Goal: Task Accomplishment & Management: Manage account settings

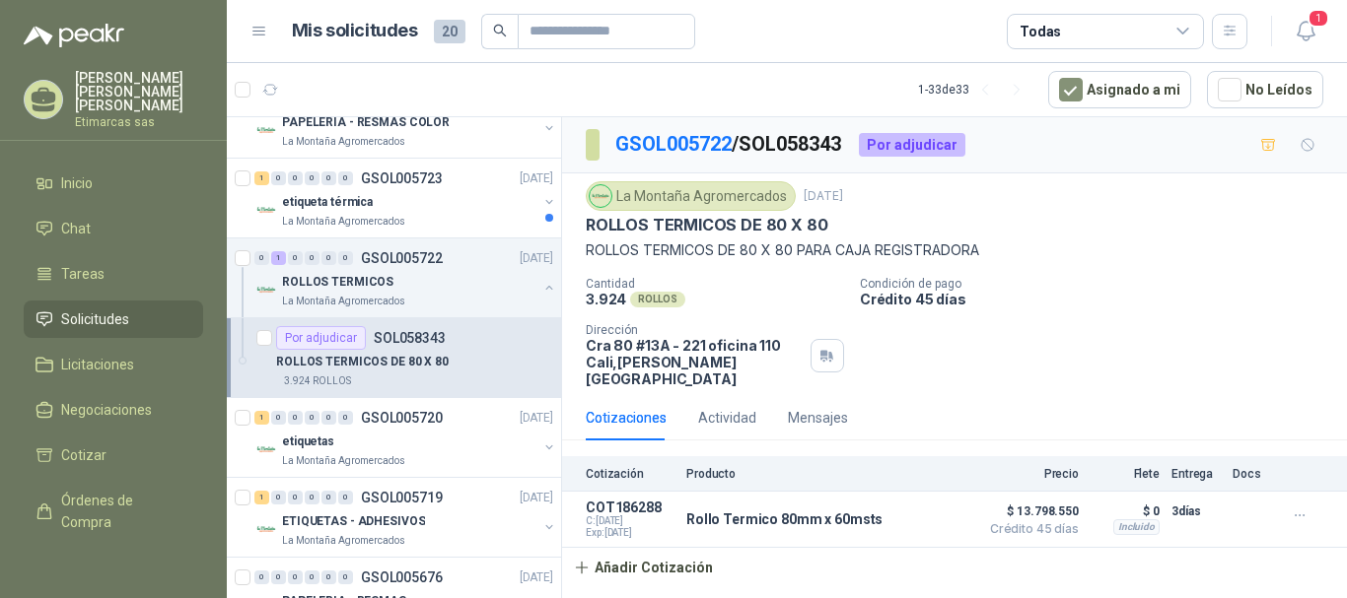
scroll to position [69, 0]
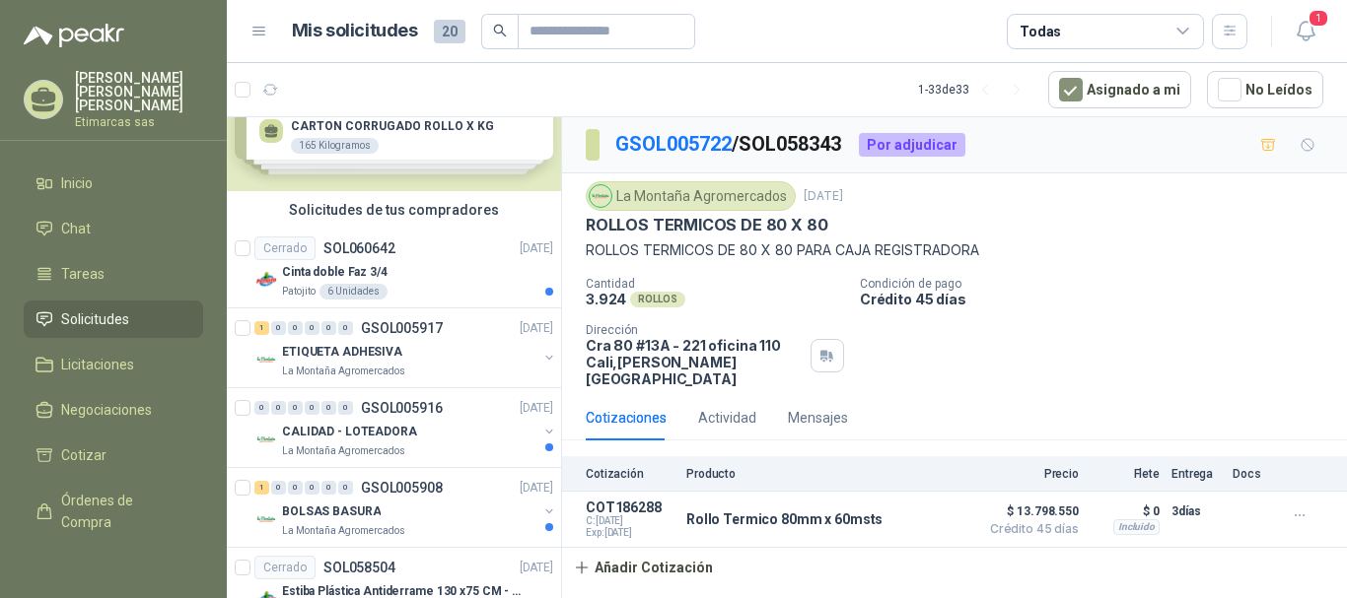
click at [83, 309] on span "Solicitudes" at bounding box center [95, 320] width 68 height 22
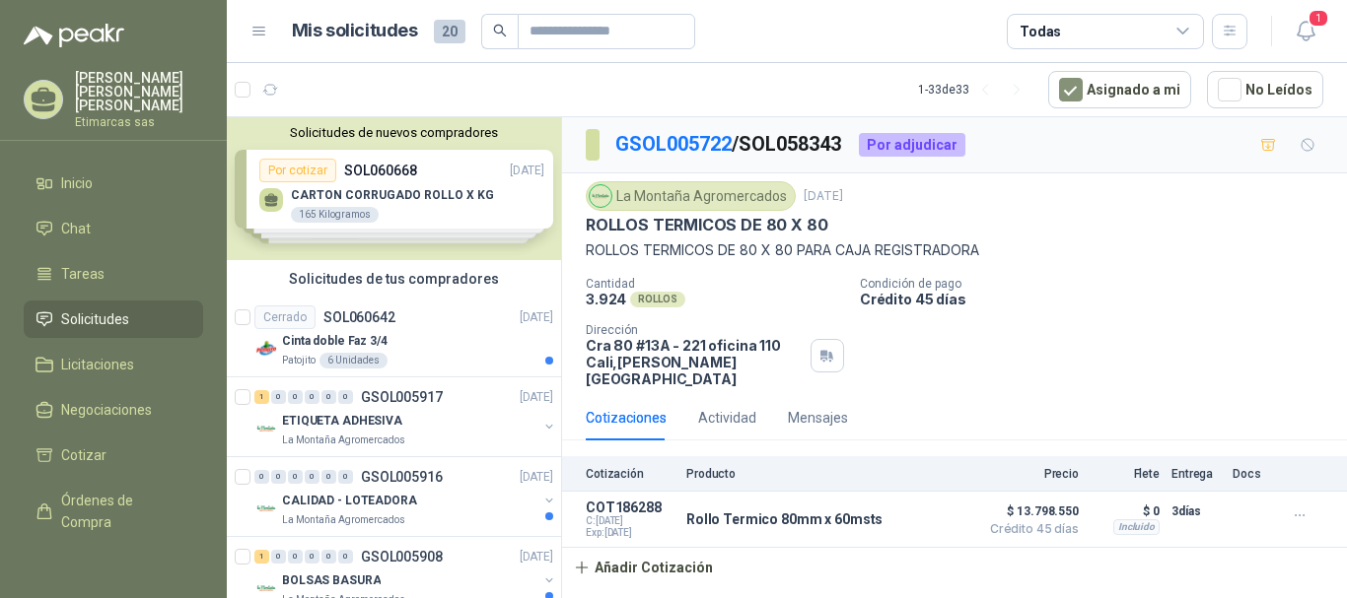
click at [459, 201] on div "Solicitudes de nuevos compradores Por cotizar SOL060668 10/10/25 CARTON CORRUGA…" at bounding box center [394, 188] width 334 height 143
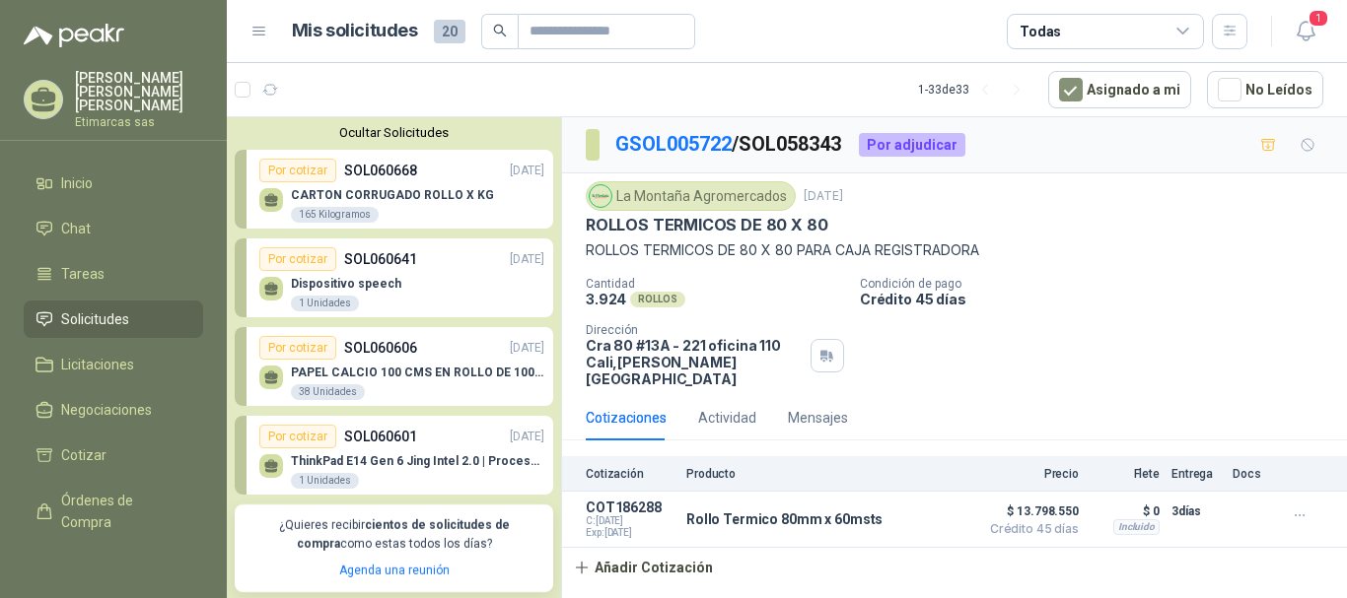
click at [489, 194] on div "CARTON CORRUGADO ROLLO X KG 165 Kilogramos" at bounding box center [401, 202] width 285 height 41
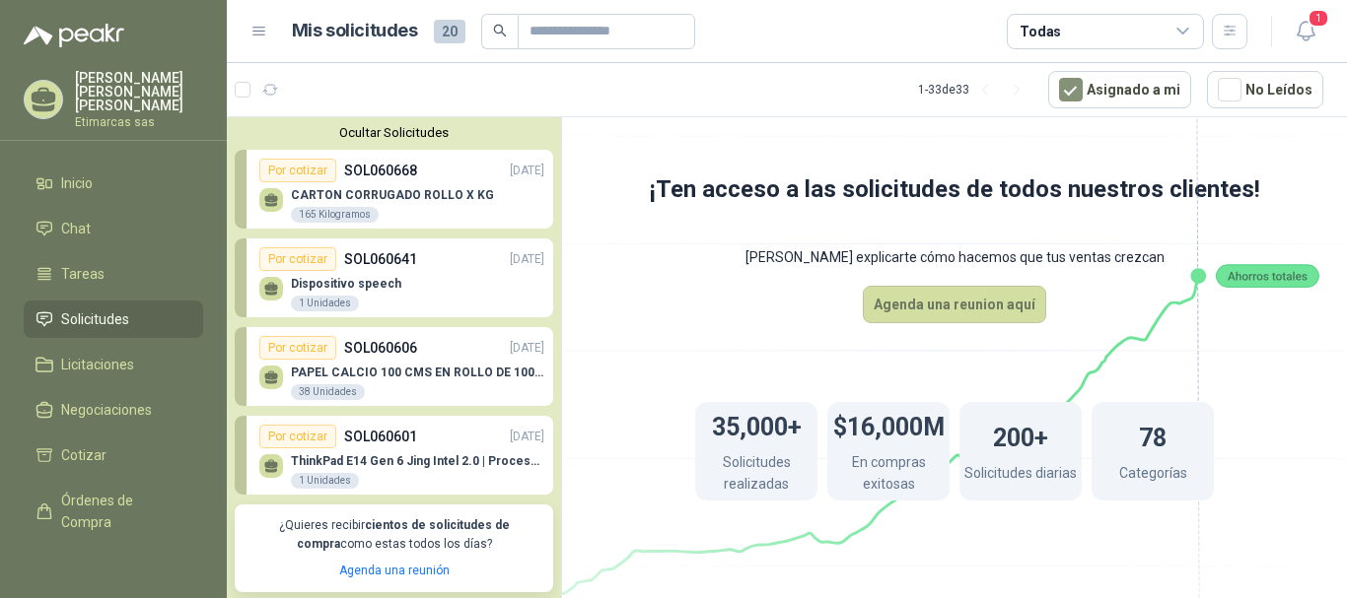
click at [369, 132] on button "Ocultar Solicitudes" at bounding box center [394, 132] width 318 height 15
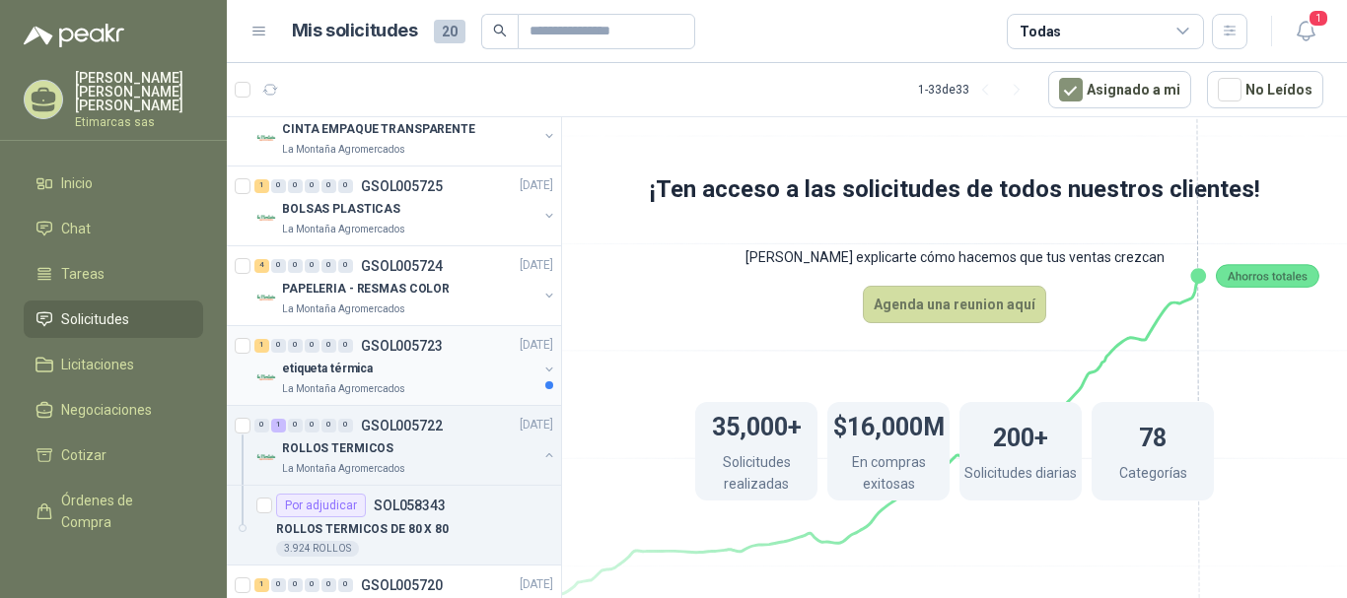
scroll to position [789, 0]
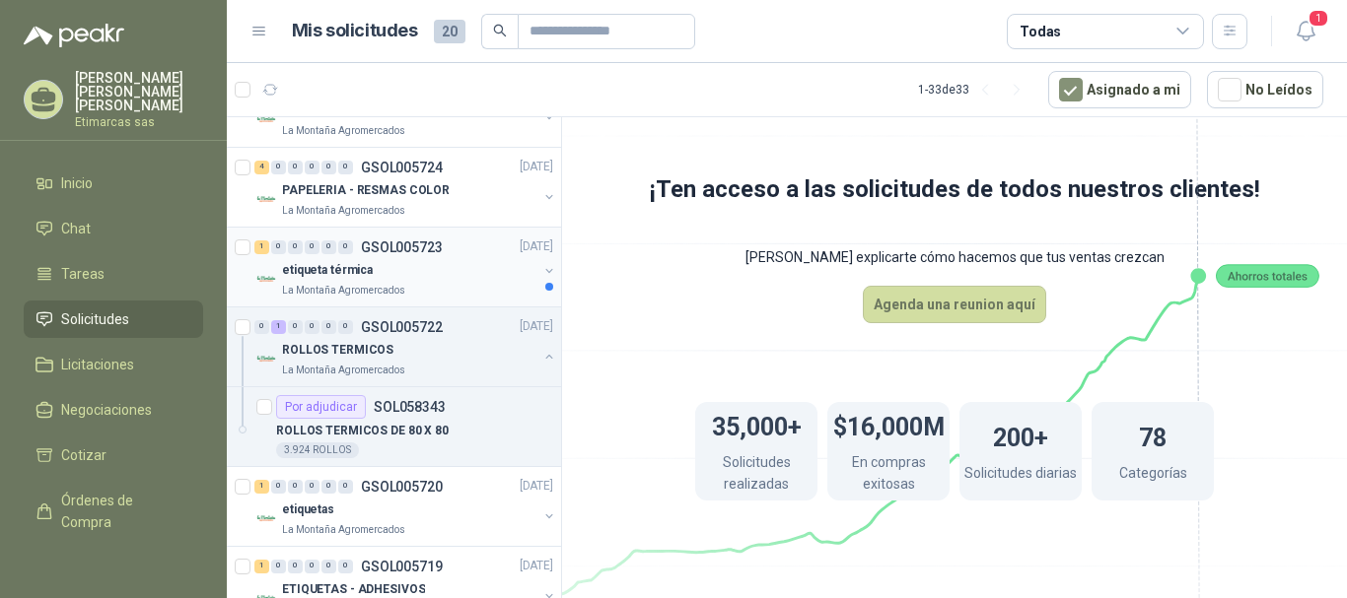
click at [424, 271] on div "etiqueta térmica" at bounding box center [409, 271] width 255 height 24
click at [545, 287] on div at bounding box center [549, 287] width 8 height 8
click at [541, 272] on button "button" at bounding box center [549, 271] width 16 height 16
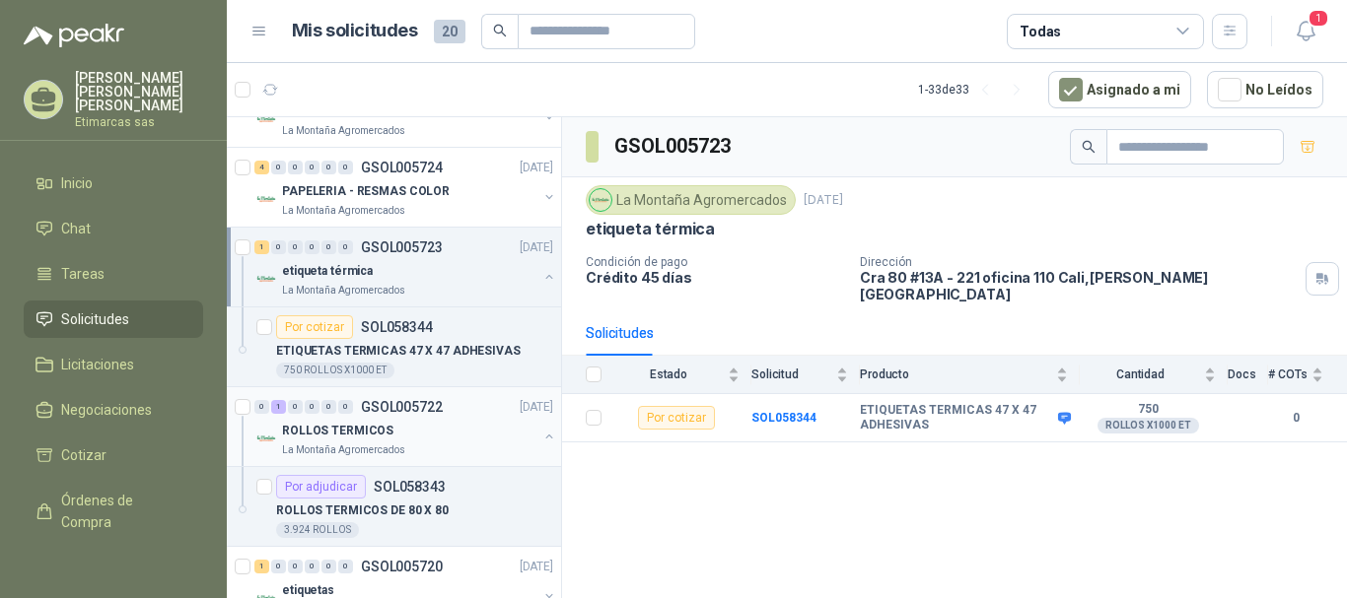
click at [491, 427] on div "ROLLOS TERMICOS" at bounding box center [409, 431] width 255 height 24
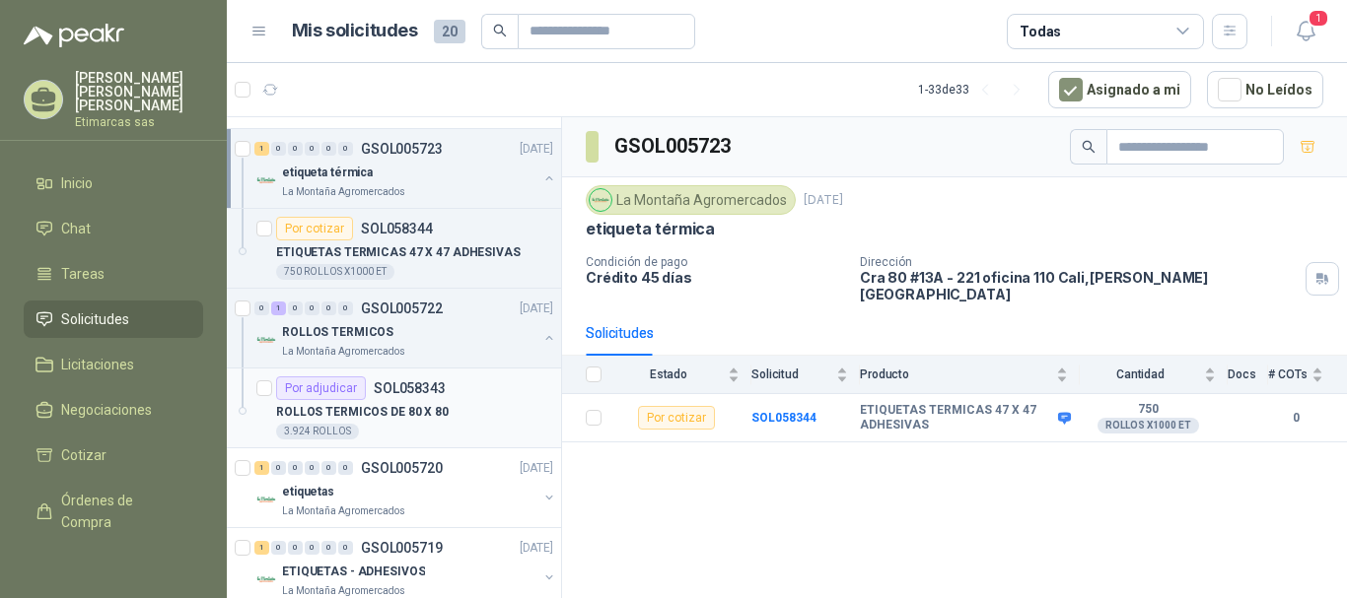
click at [491, 404] on div "ROLLOS TERMICOS DE 80 X 80" at bounding box center [414, 412] width 277 height 24
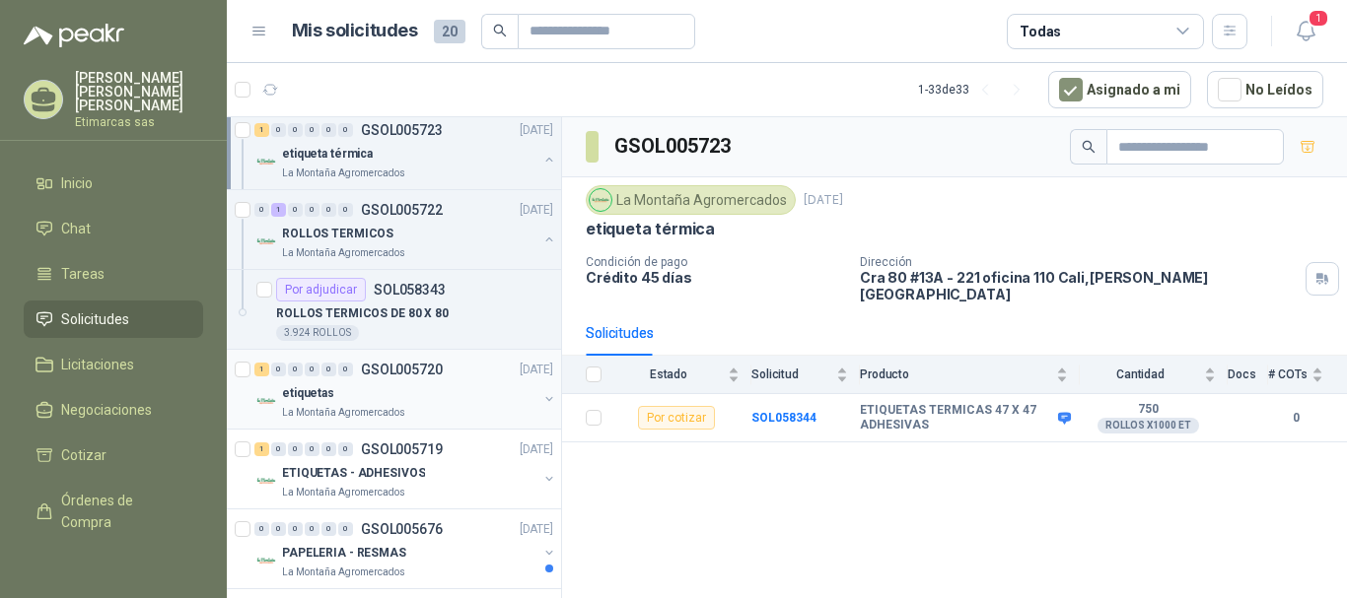
click at [436, 391] on div "etiquetas" at bounding box center [409, 394] width 255 height 24
click at [541, 399] on button "button" at bounding box center [549, 399] width 16 height 16
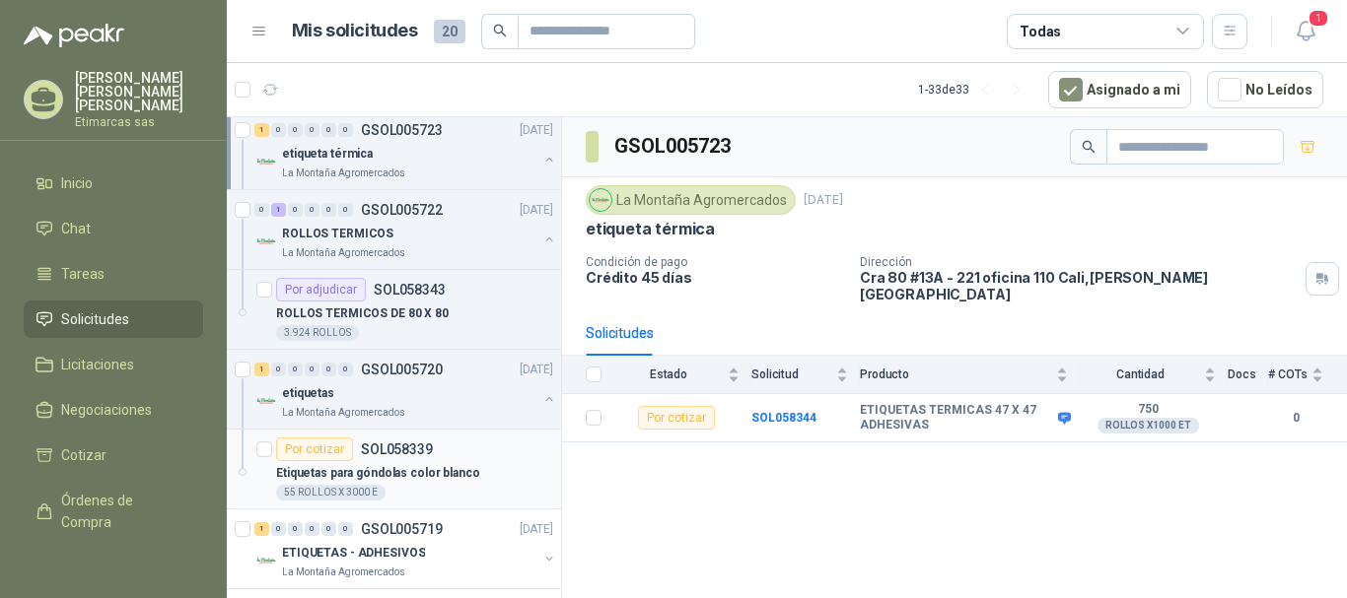
click at [509, 457] on div "Por cotizar SOL058339" at bounding box center [414, 450] width 277 height 24
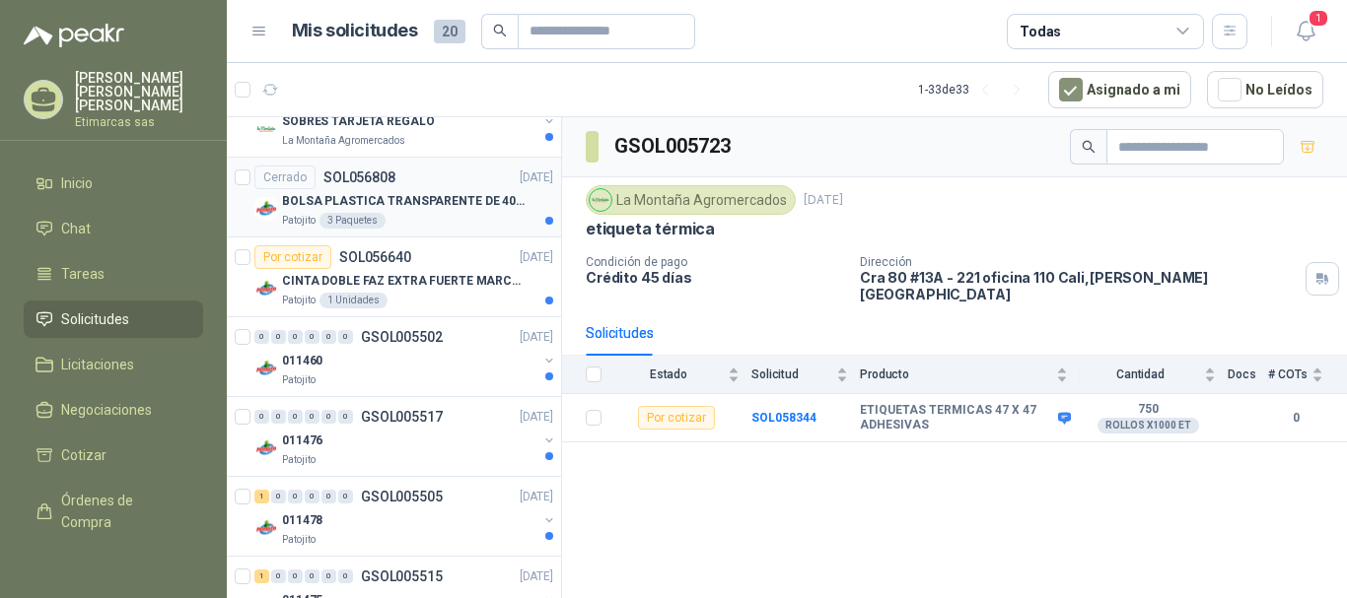
scroll to position [1775, 0]
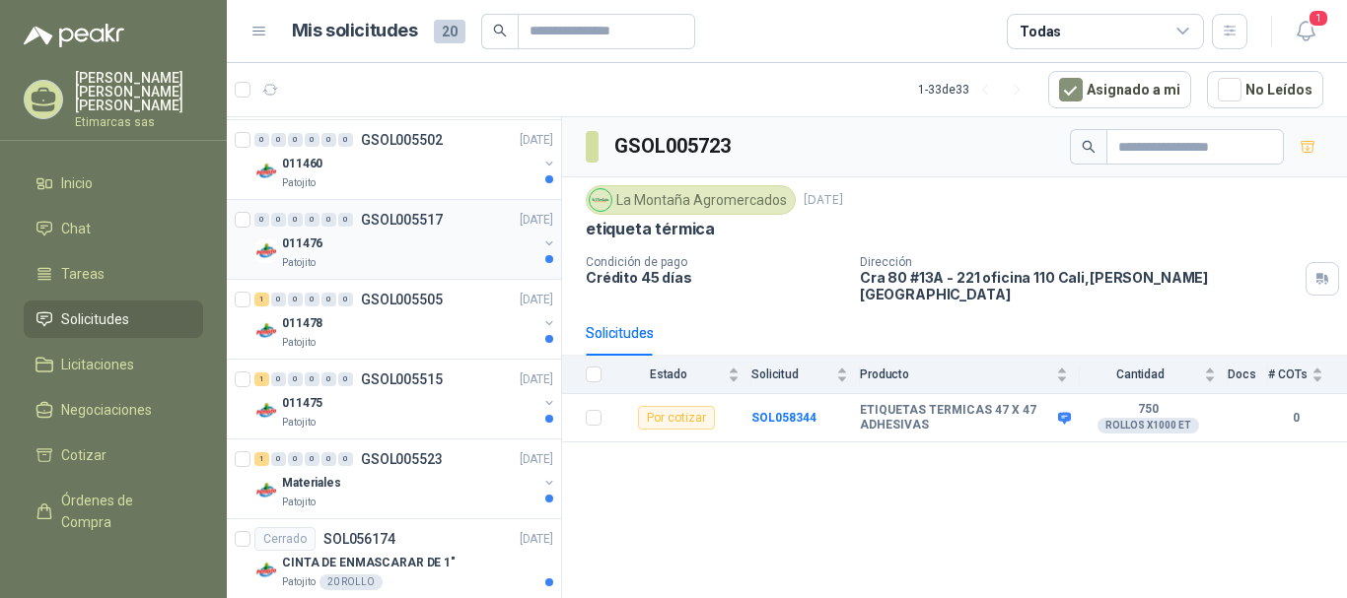
click at [541, 243] on button "button" at bounding box center [549, 244] width 16 height 16
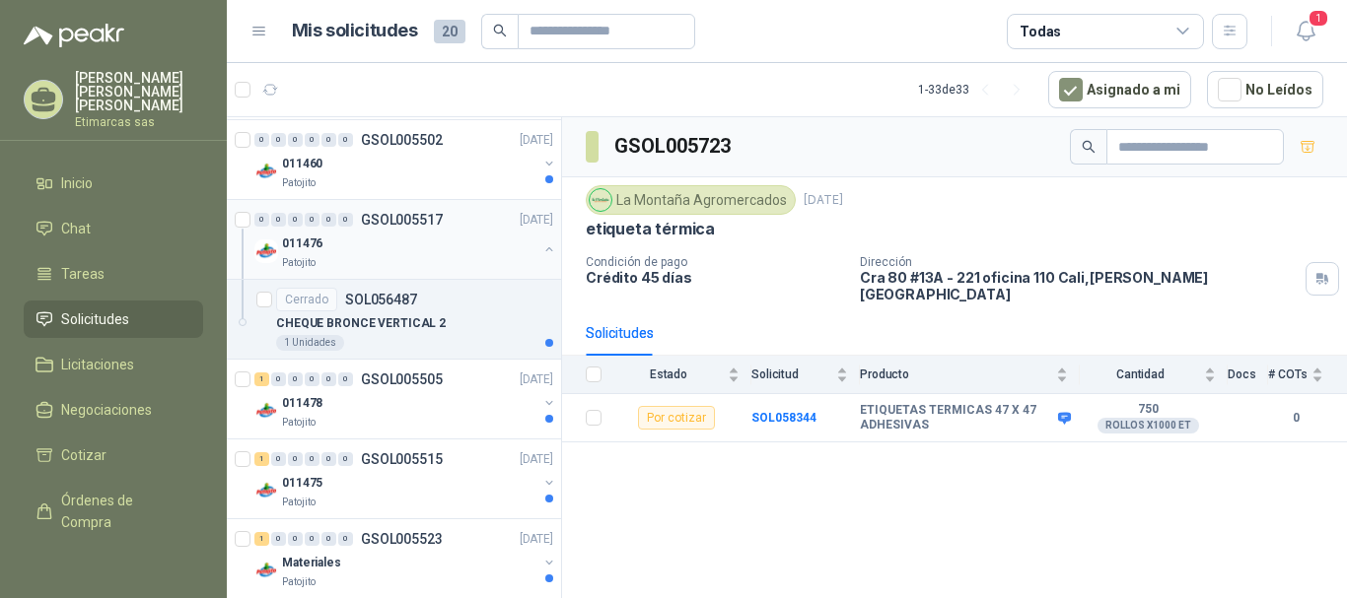
click at [541, 243] on button "button" at bounding box center [549, 250] width 16 height 16
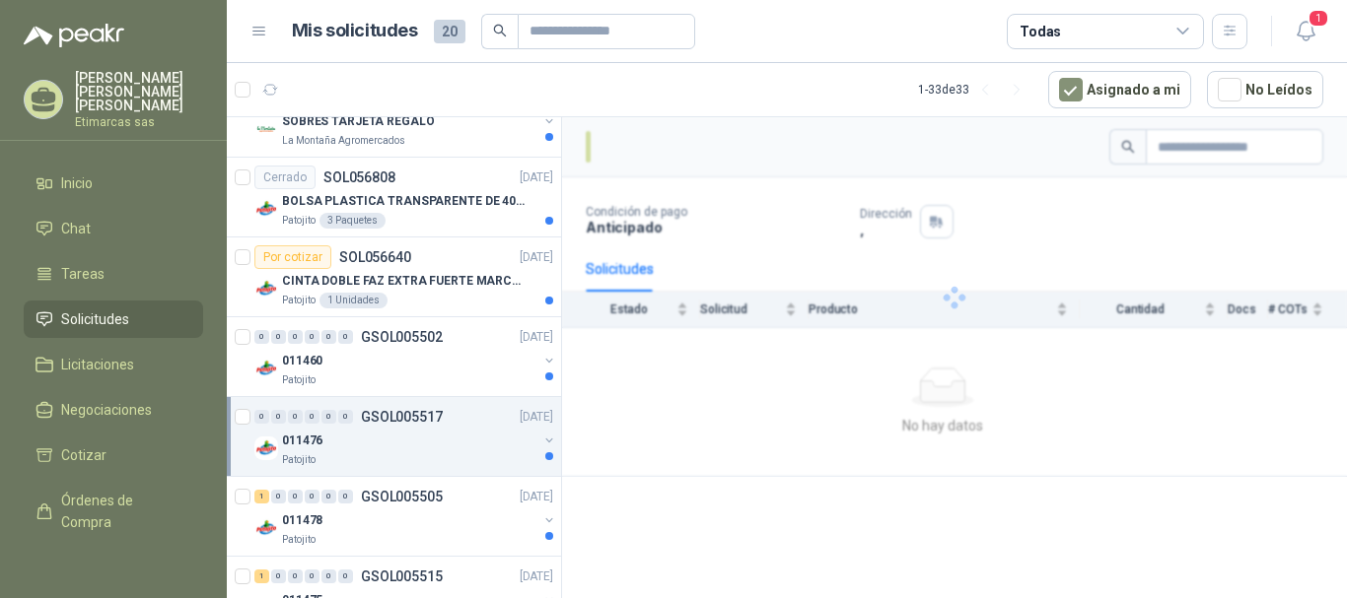
scroll to position [1676, 0]
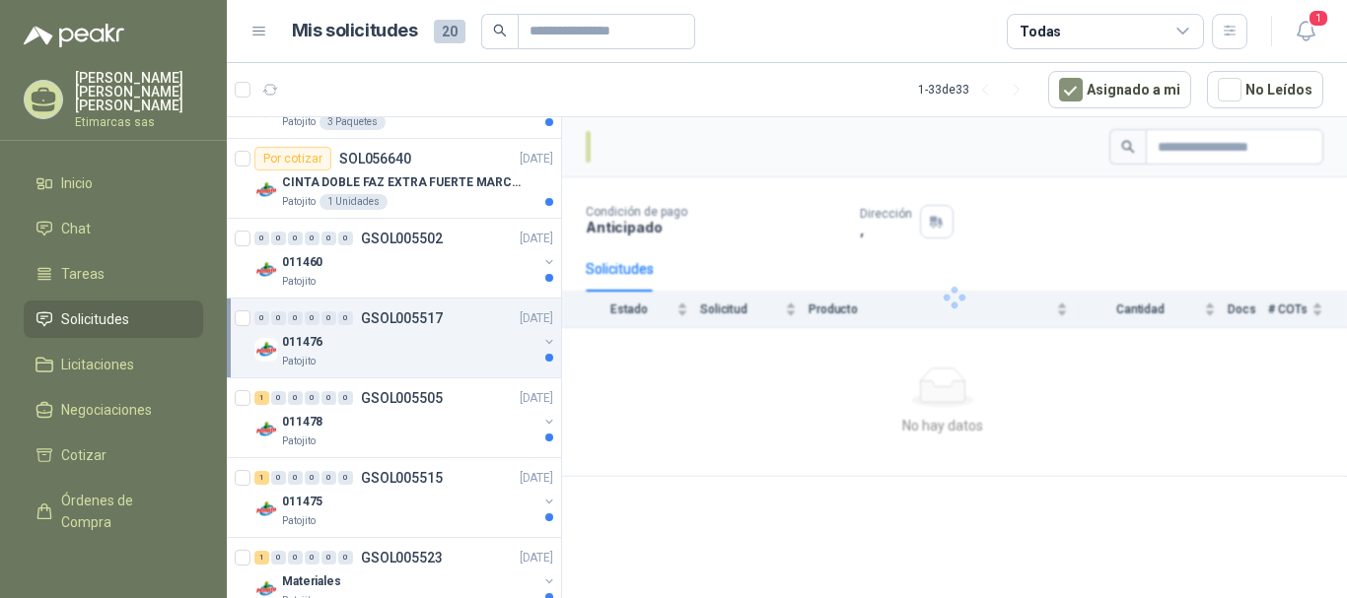
click at [541, 342] on button "button" at bounding box center [549, 342] width 16 height 16
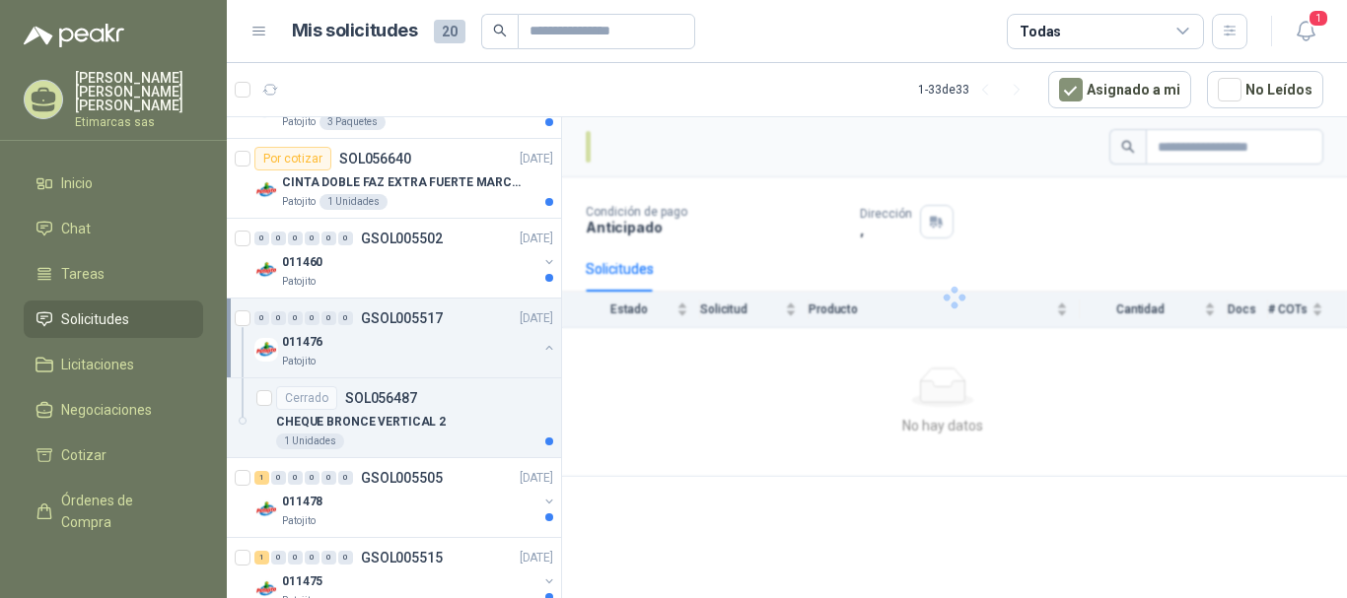
click at [541, 342] on button "button" at bounding box center [549, 348] width 16 height 16
click at [541, 426] on button "button" at bounding box center [549, 422] width 16 height 16
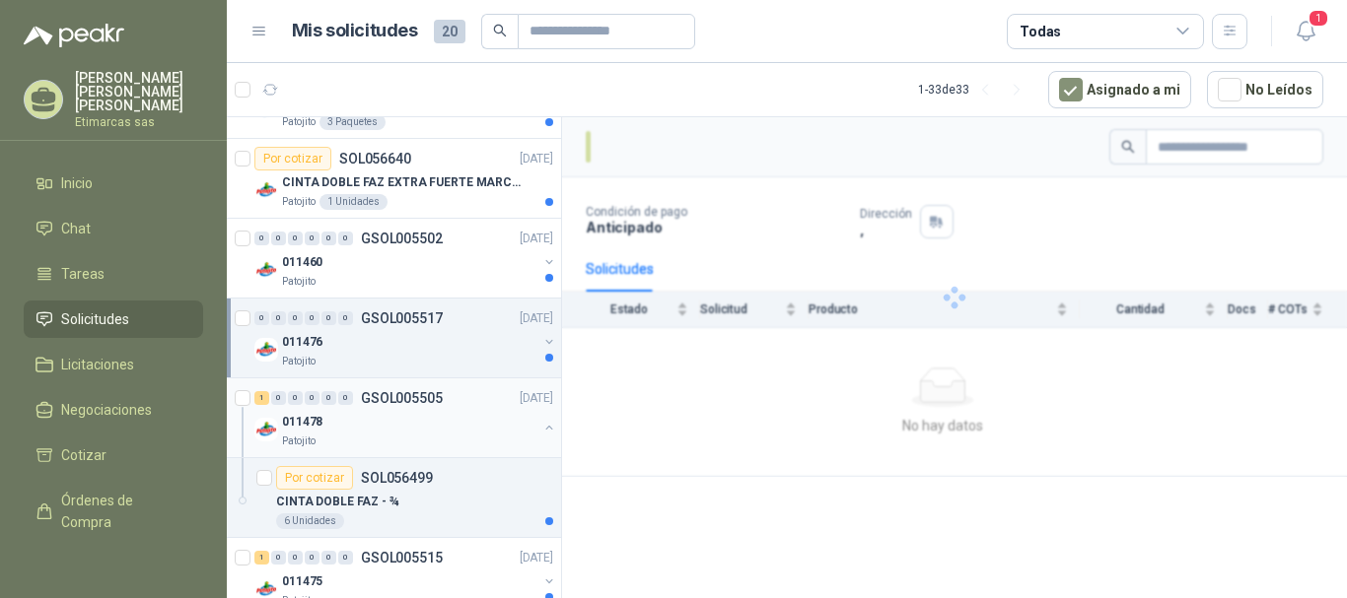
click at [541, 426] on button "button" at bounding box center [549, 428] width 16 height 16
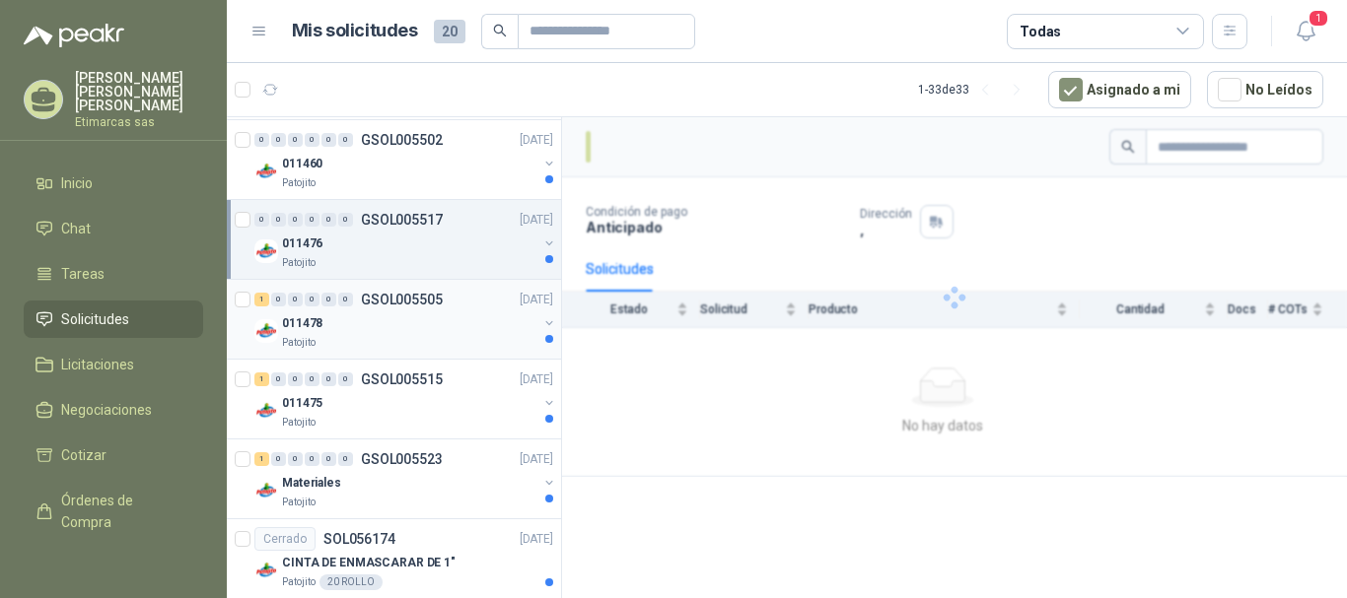
scroll to position [1873, 0]
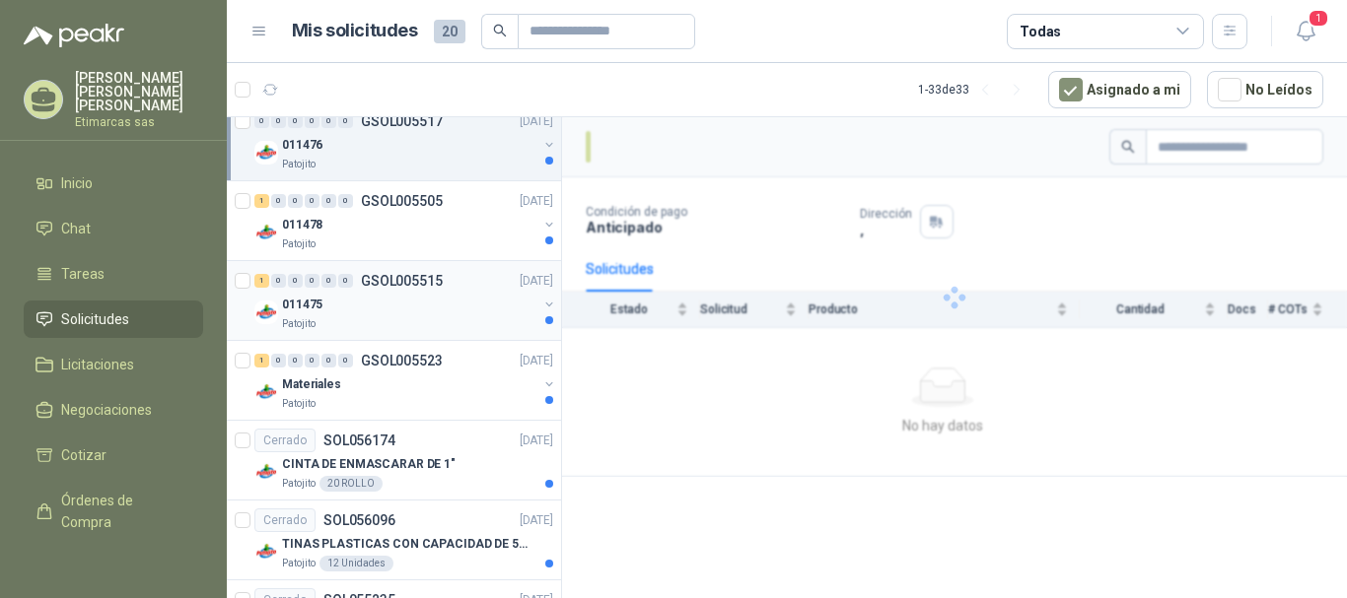
click at [541, 309] on button "button" at bounding box center [549, 305] width 16 height 16
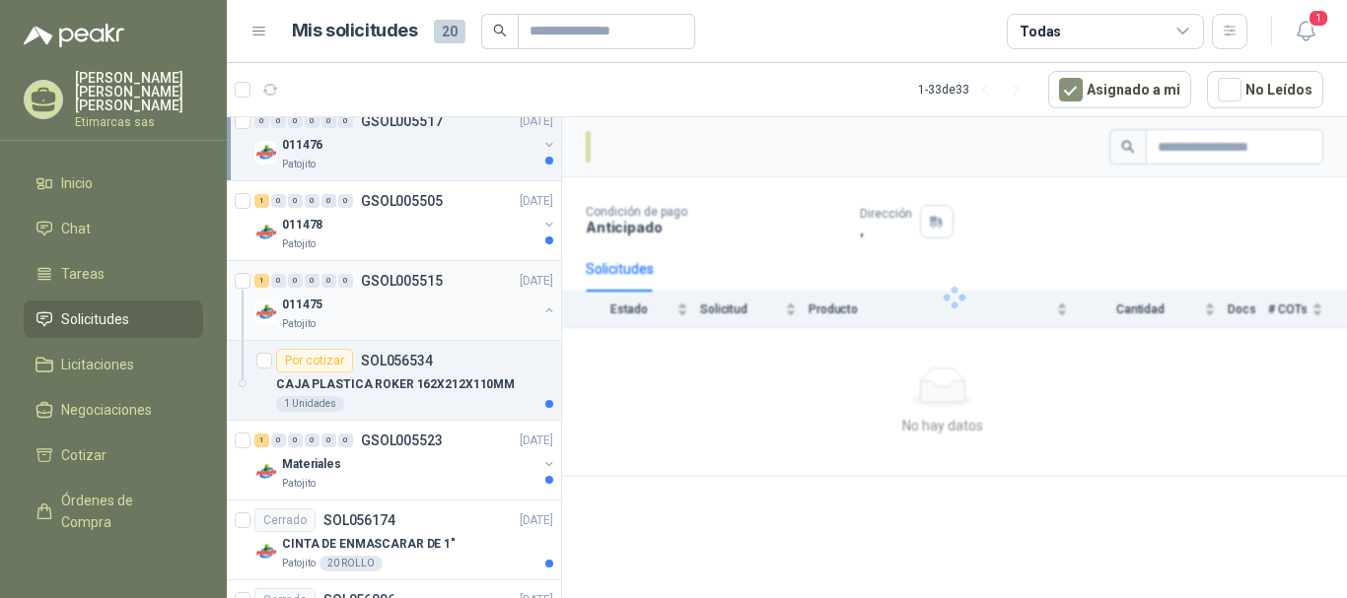
click at [541, 309] on button "button" at bounding box center [549, 311] width 16 height 16
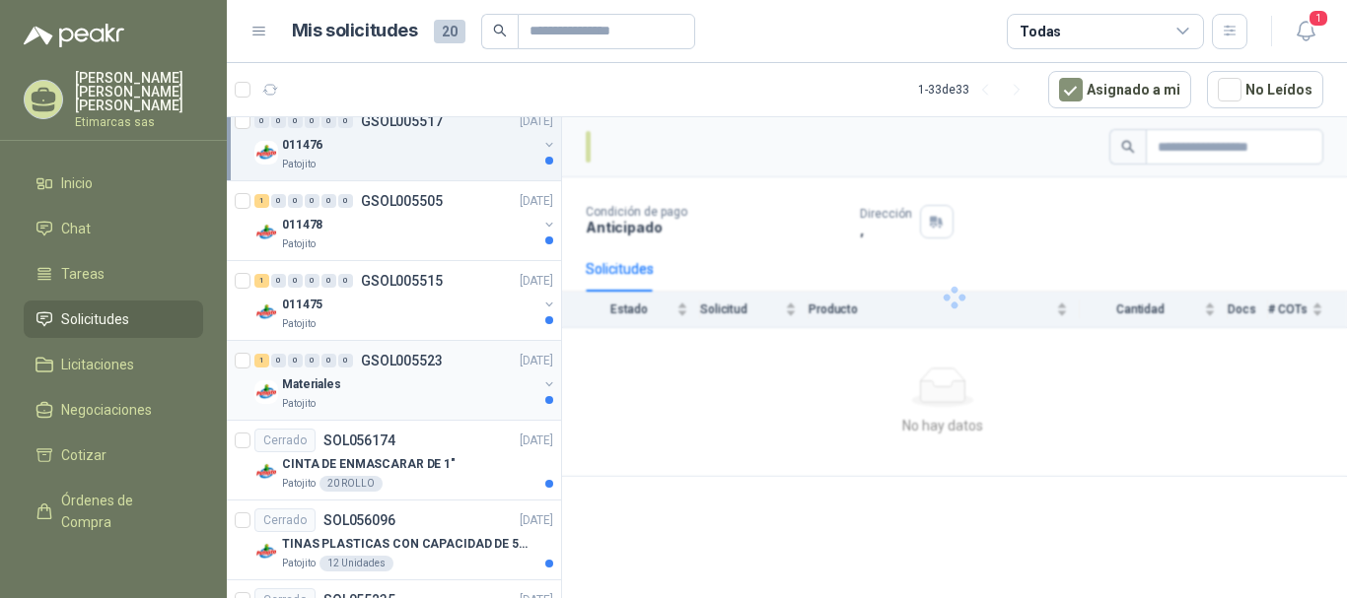
click at [541, 377] on button "button" at bounding box center [549, 385] width 16 height 16
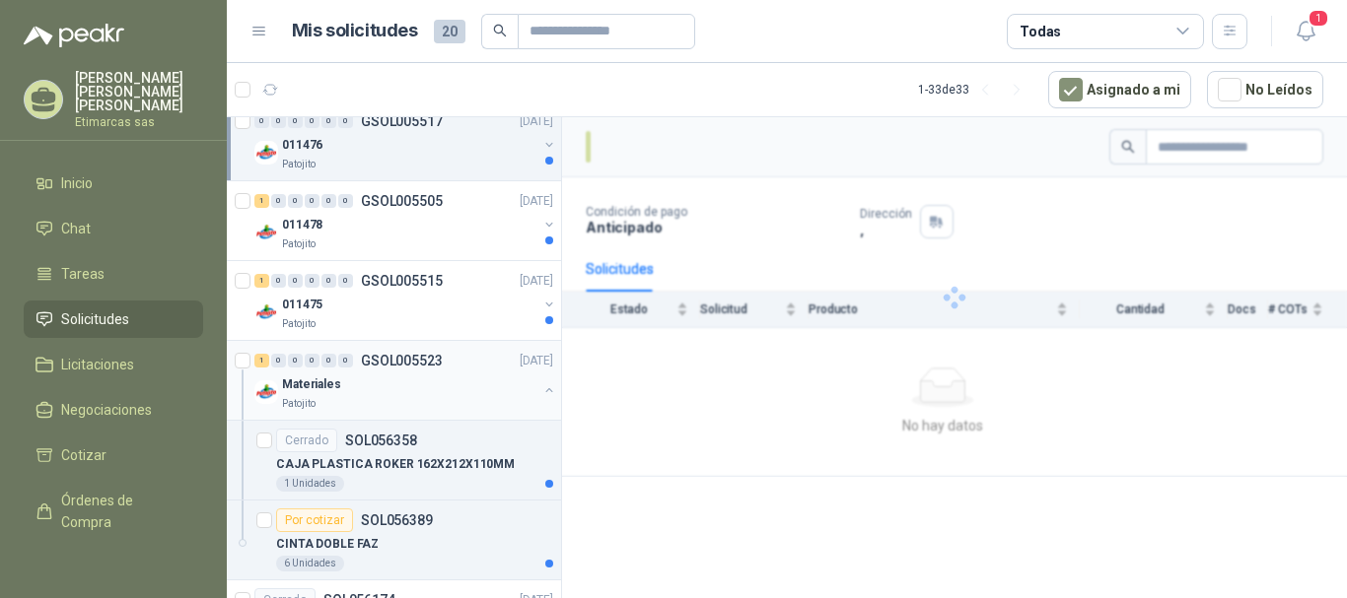
click at [529, 377] on div "Materiales Patojito" at bounding box center [405, 392] width 303 height 39
click at [541, 387] on button "button" at bounding box center [549, 391] width 16 height 16
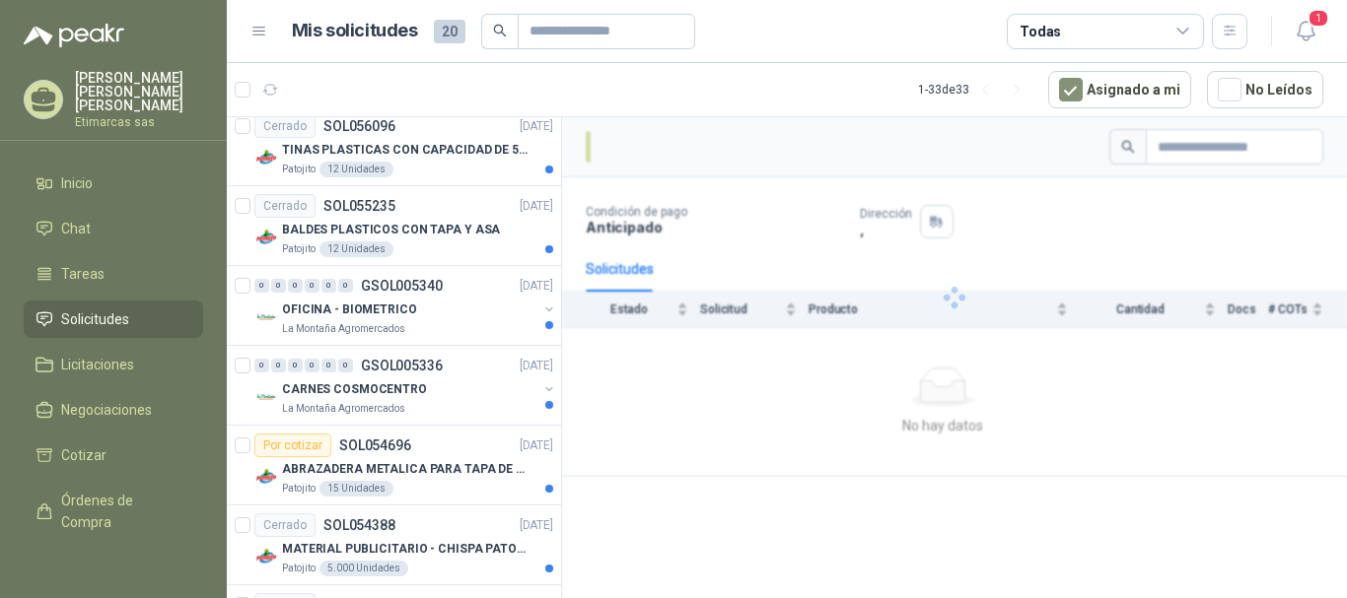
scroll to position [2366, 0]
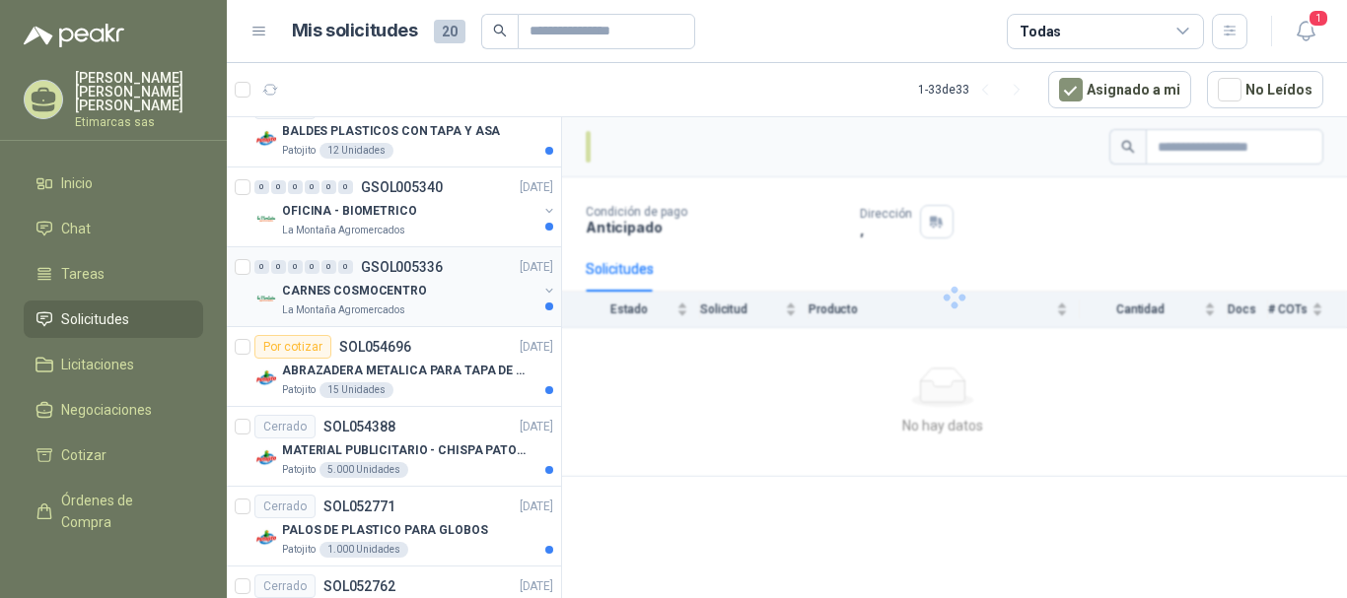
click at [541, 293] on button "button" at bounding box center [549, 291] width 16 height 16
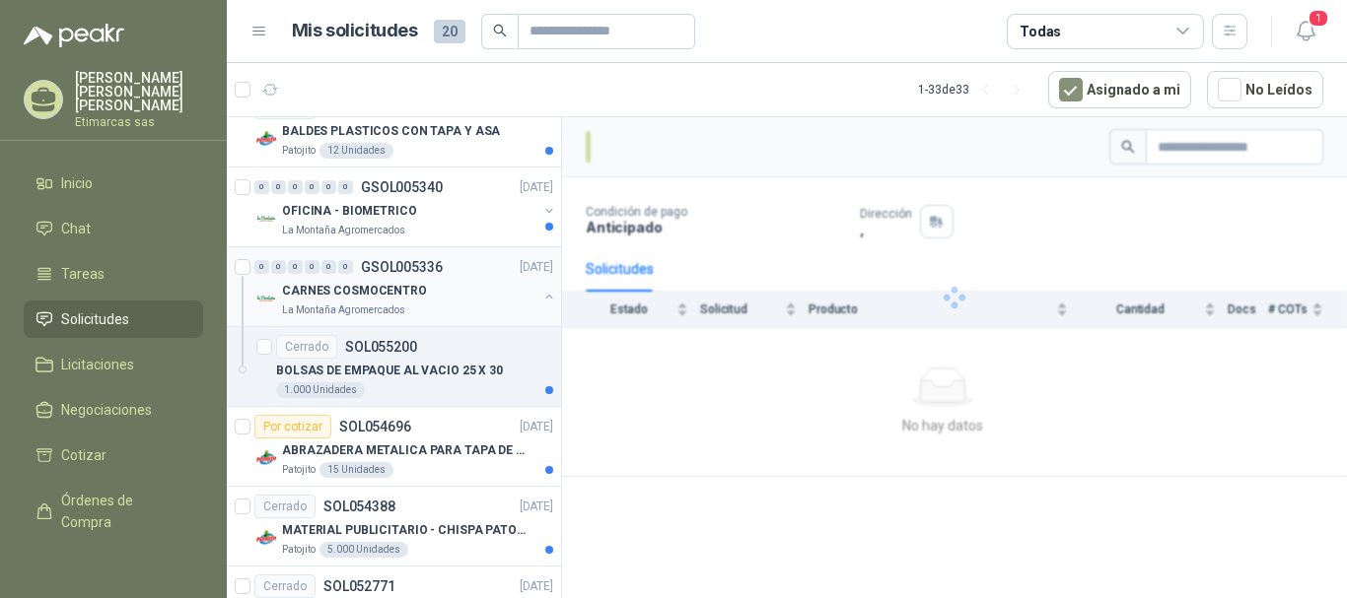
click at [541, 291] on button "button" at bounding box center [549, 297] width 16 height 16
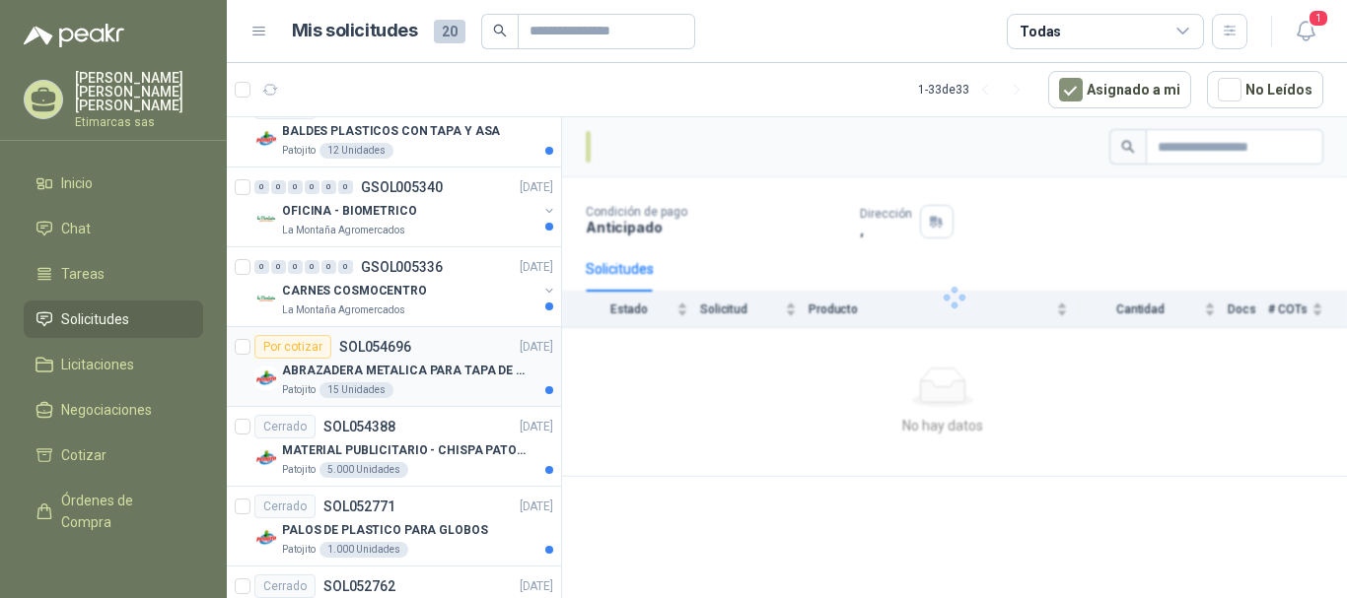
scroll to position [2465, 0]
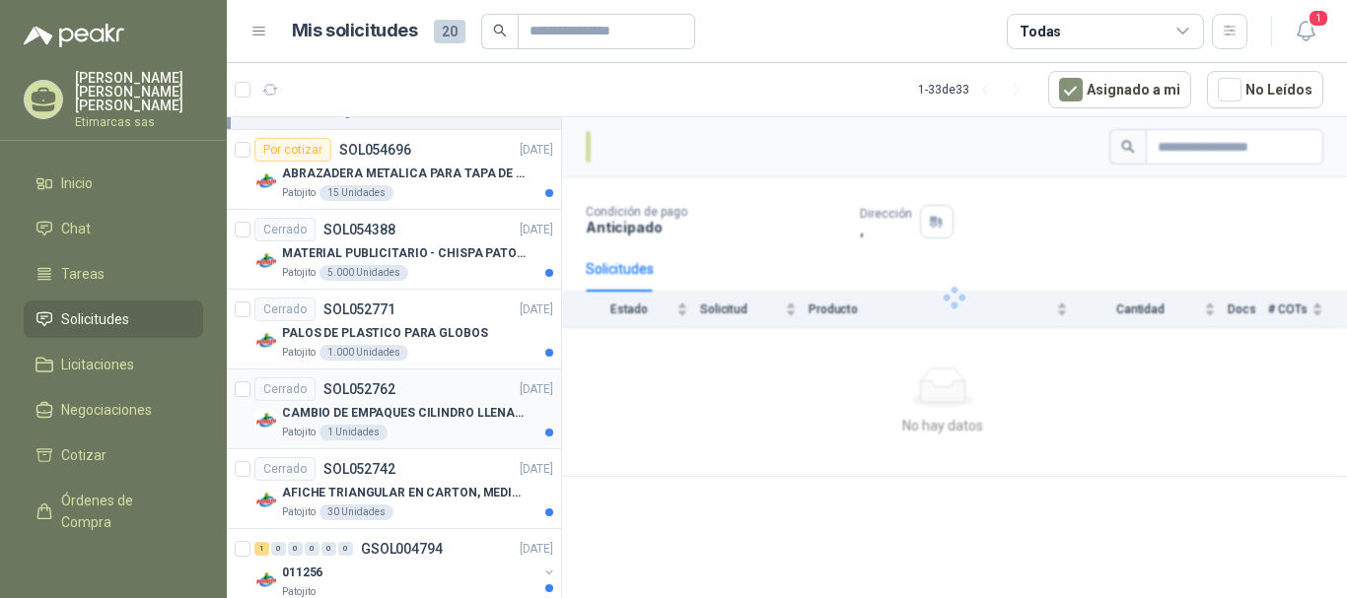
scroll to position [2595, 0]
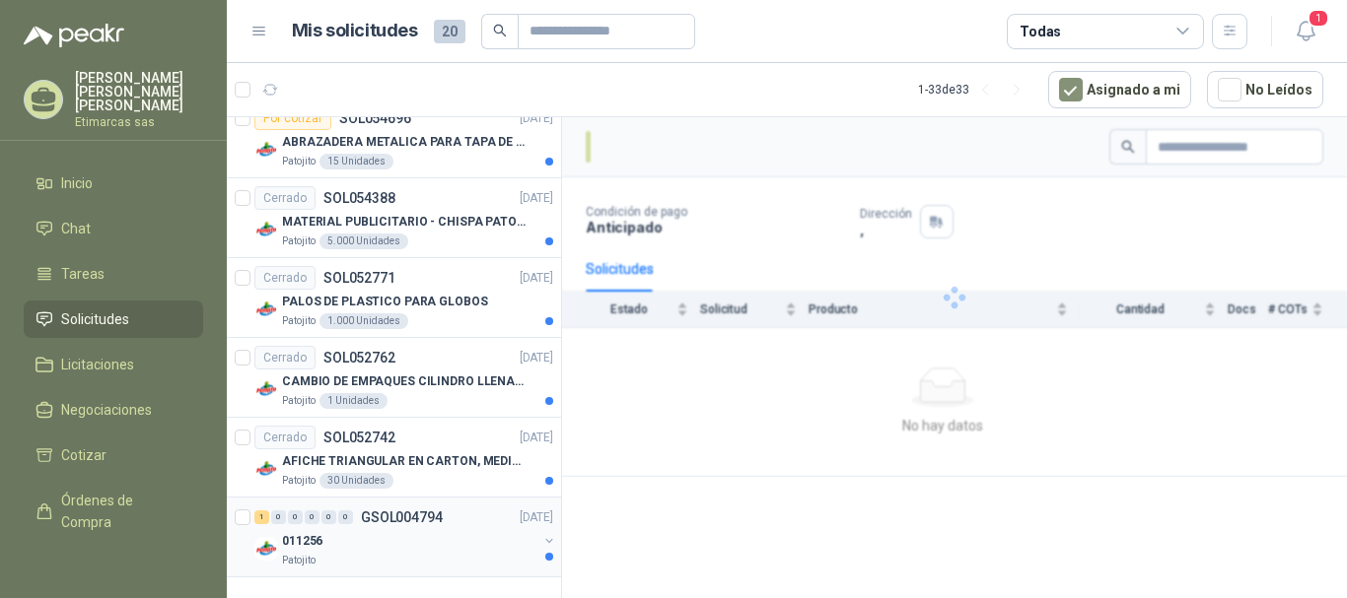
click at [541, 541] on button "button" at bounding box center [549, 541] width 16 height 16
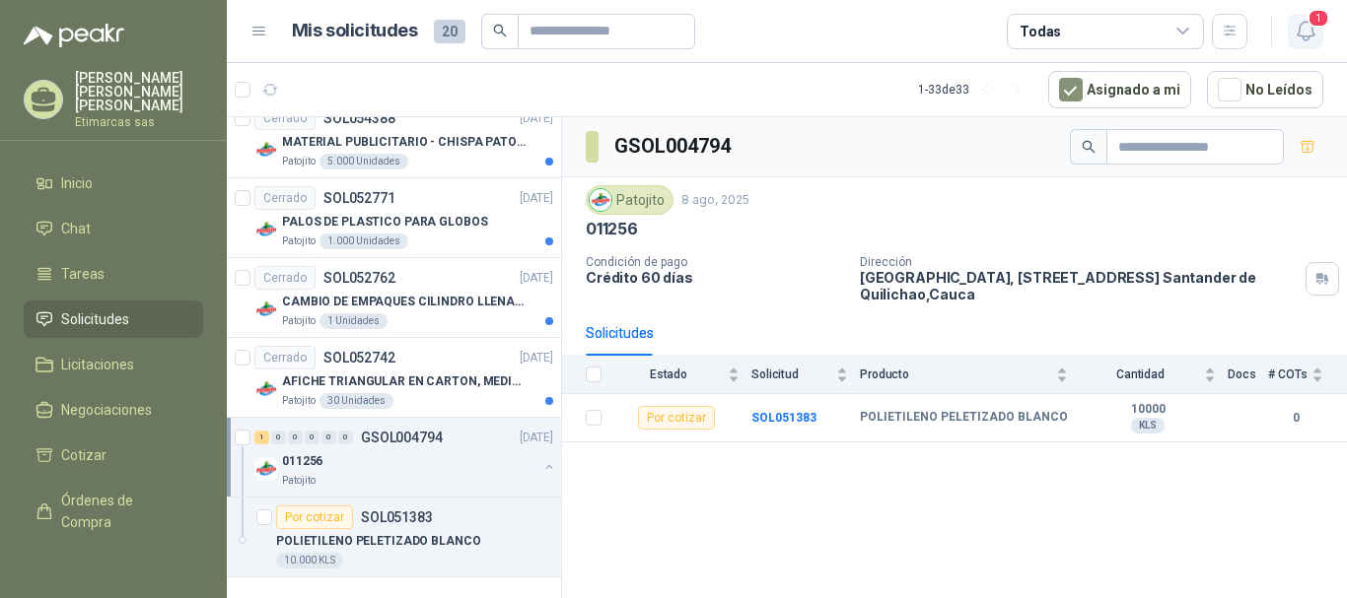
click at [1314, 34] on icon "button" at bounding box center [1306, 31] width 25 height 25
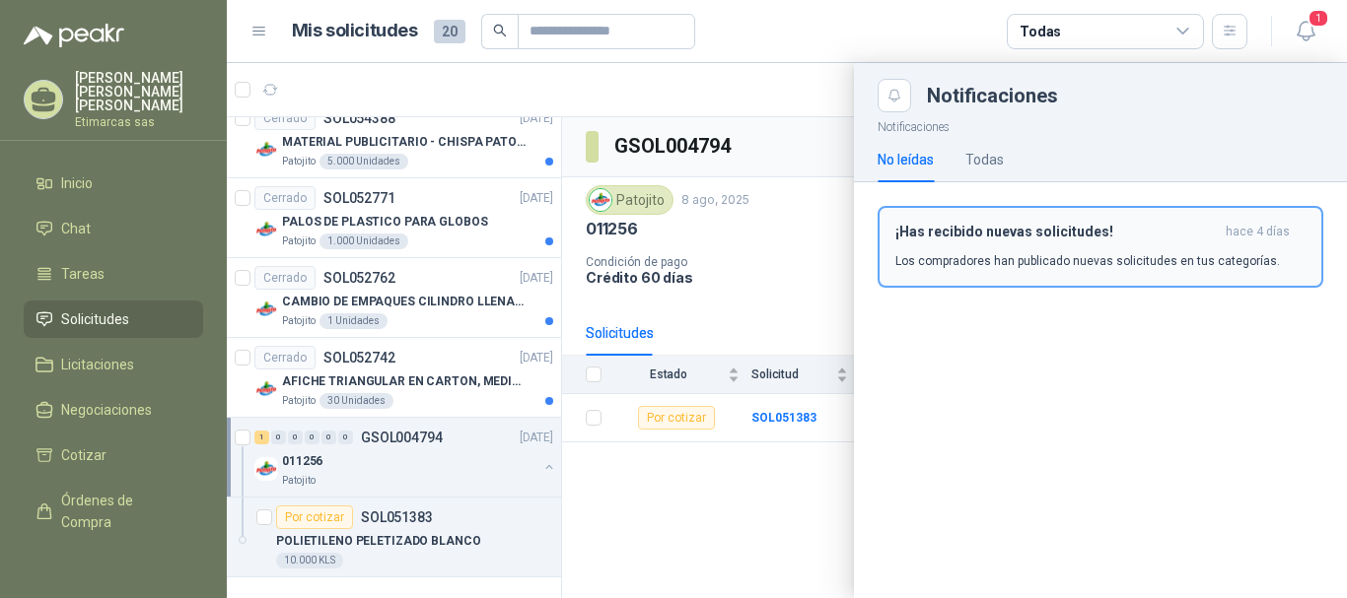
click at [1061, 232] on h3 "¡Has recibido nuevas solicitudes!" at bounding box center [1056, 232] width 322 height 17
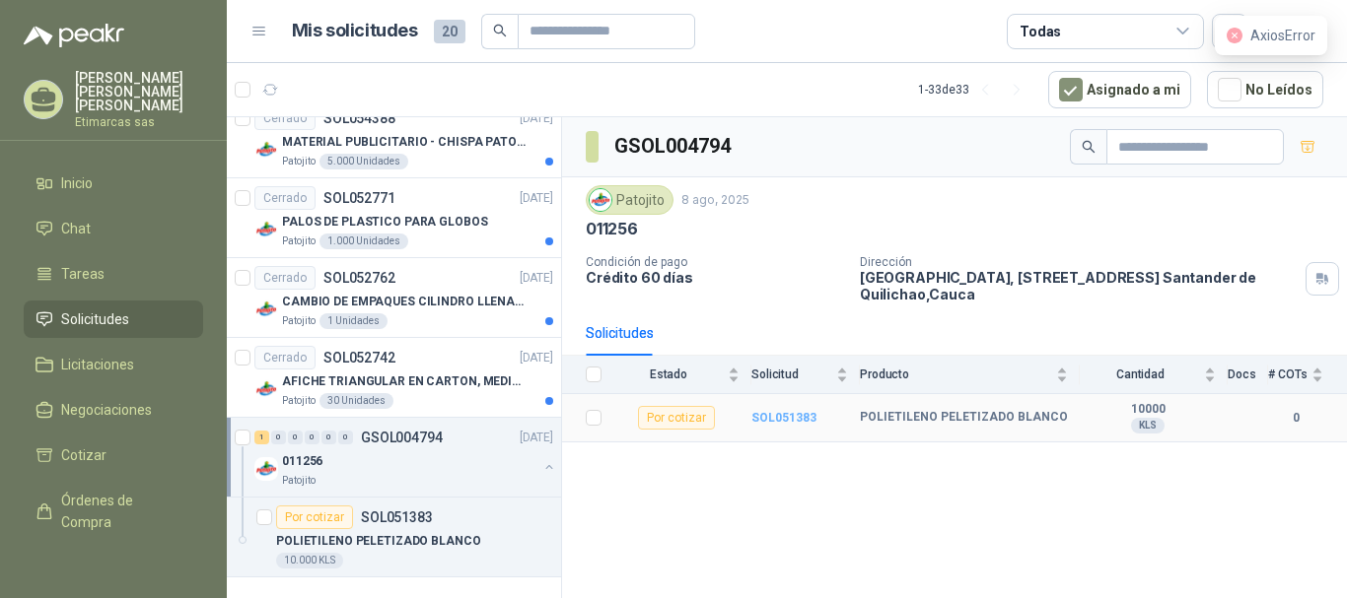
click at [766, 418] on b "SOL051383" at bounding box center [783, 418] width 65 height 14
click at [781, 422] on b "SOL051383" at bounding box center [783, 418] width 65 height 14
